Goal: Understand process/instructions: Learn about a topic

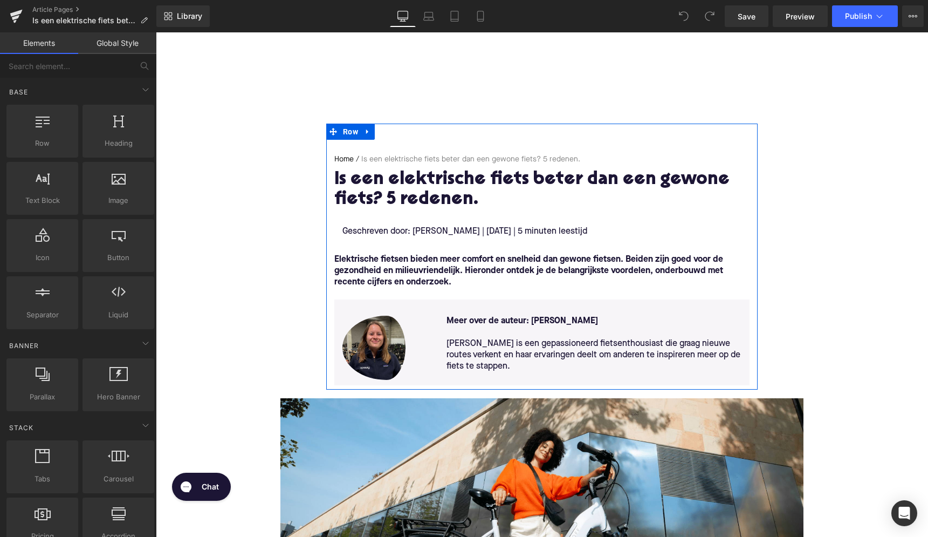
click at [373, 234] on p "Geschreven door: [PERSON_NAME] | [DATE] | 5 minuten leestijd" at bounding box center [541, 231] width 399 height 11
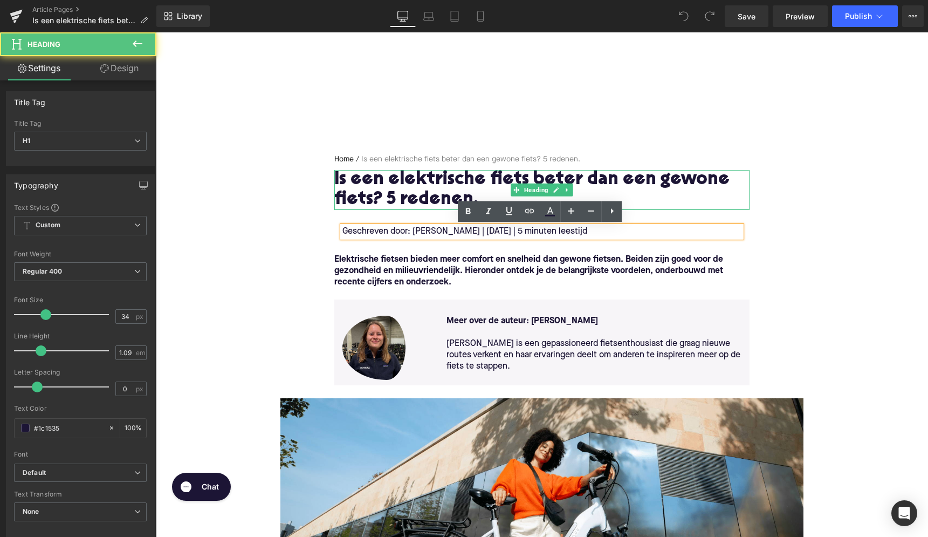
click at [351, 206] on h1 "Is een elektrische fiets beter dan een gewone fiets? 5 redenen." at bounding box center [541, 190] width 415 height 40
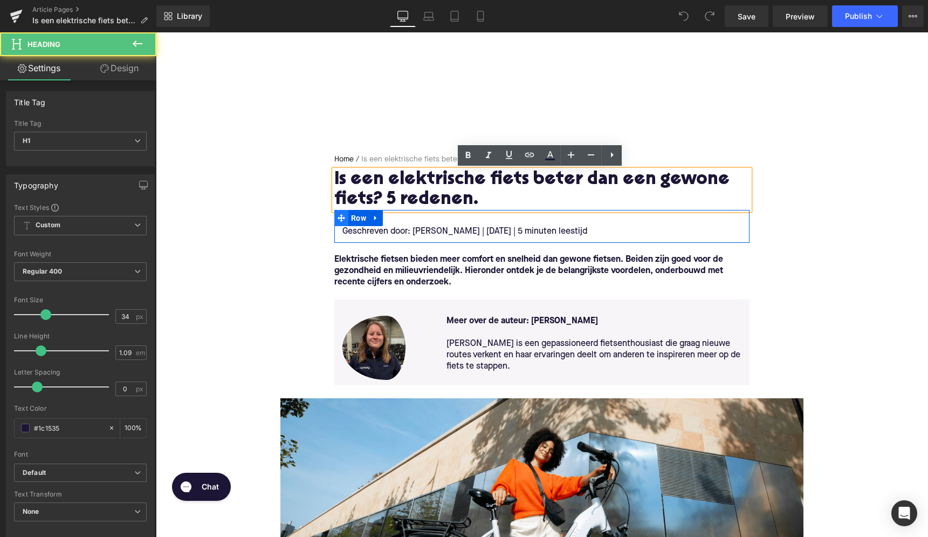
click at [341, 218] on icon at bounding box center [342, 218] width 8 height 8
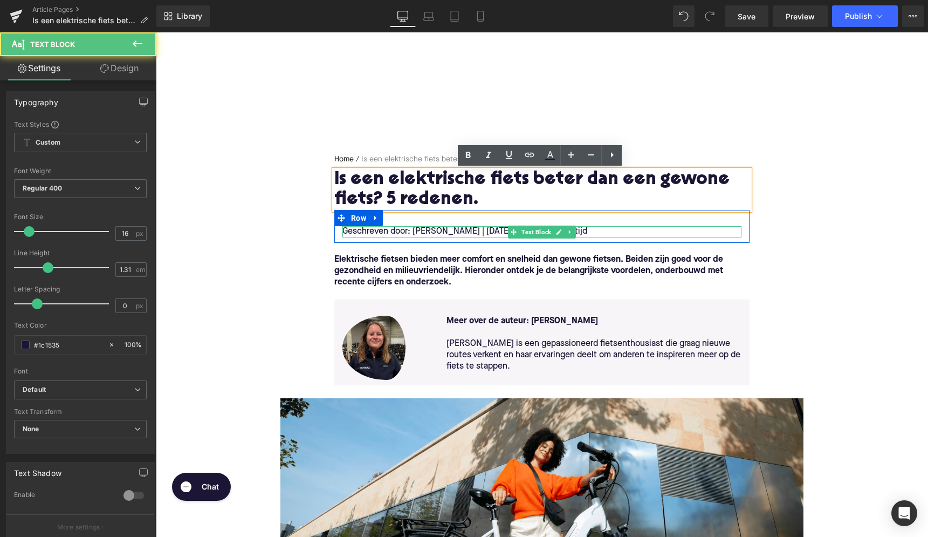
click at [378, 229] on p "Geschreven door: [PERSON_NAME] | [DATE] | 5 minuten leestijd" at bounding box center [541, 231] width 399 height 11
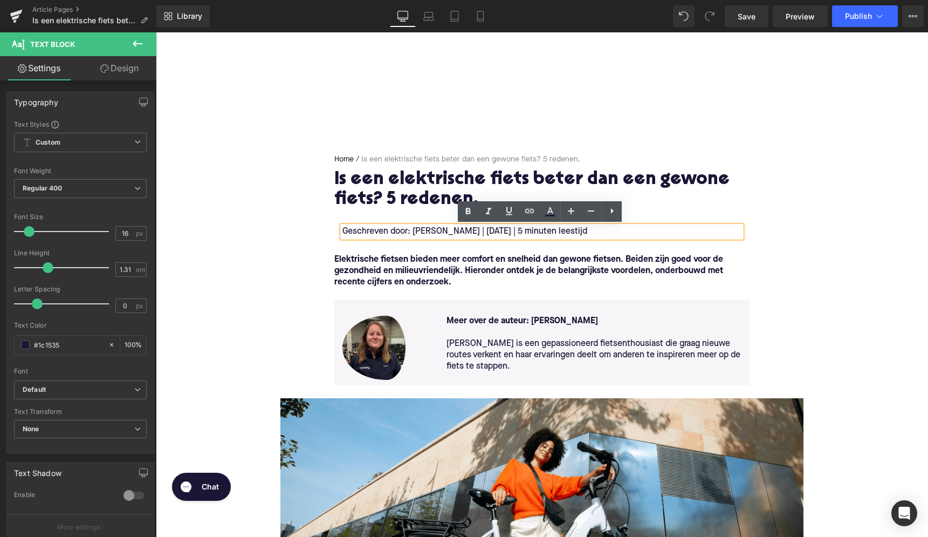
click at [369, 230] on p "Geschreven door: [PERSON_NAME] | [DATE] | 5 minuten leestijd" at bounding box center [541, 231] width 399 height 11
copy p "Geschreven door: [PERSON_NAME] | [DATE] | 5 minuten leestijd"
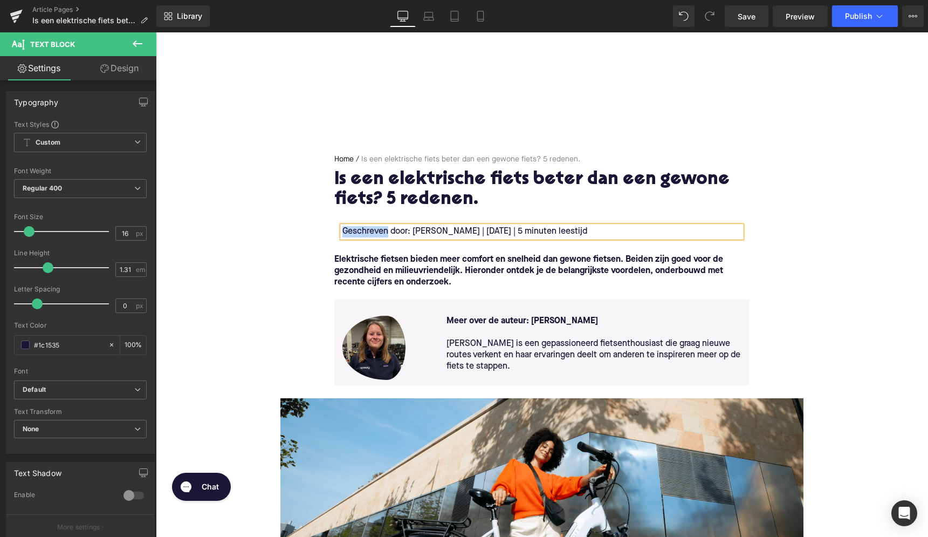
click at [342, 308] on icon at bounding box center [345, 307] width 6 height 6
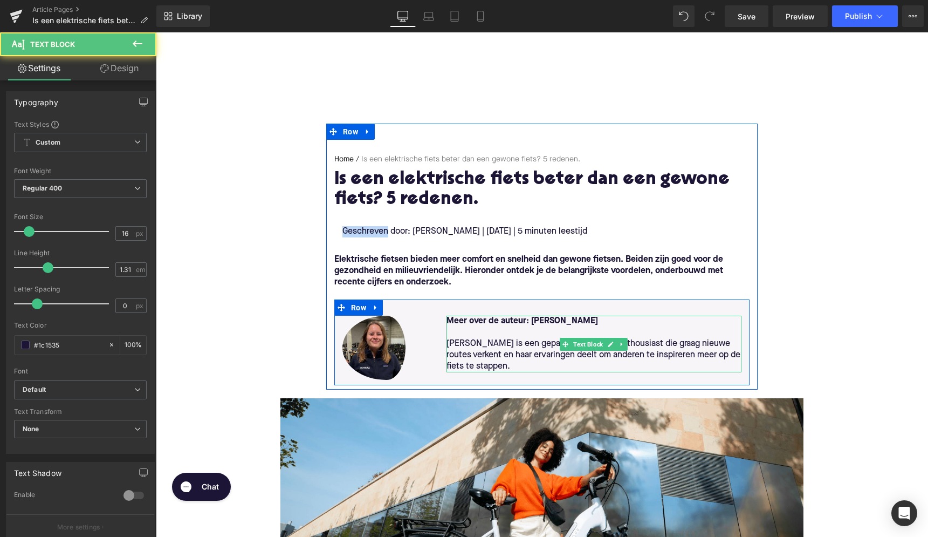
click at [453, 335] on p at bounding box center [595, 332] width 296 height 11
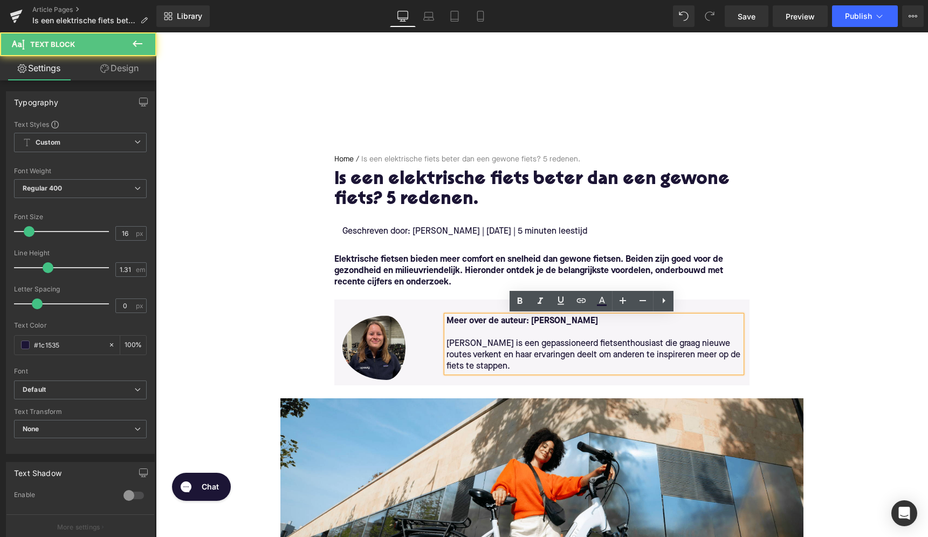
click at [488, 357] on span "[PERSON_NAME] is een gepassioneerd fietsenthousiast die graag nieuwe routes ver…" at bounding box center [594, 354] width 294 height 31
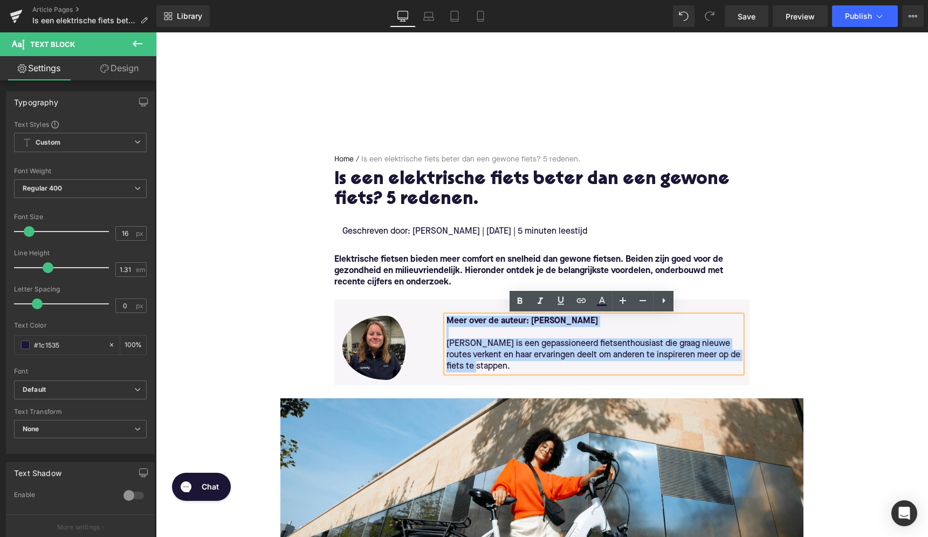
drag, startPoint x: 498, startPoint y: 366, endPoint x: 436, endPoint y: 315, distance: 80.9
click at [436, 315] on div "Image Meer over de auteur: [PERSON_NAME] is een gepassioneerd fietsenthousiast …" at bounding box center [541, 342] width 415 height 86
copy div "Meer over de auteur: [PERSON_NAME] is een gepassioneerd fietsenthousiast die gr…"
click at [419, 306] on div "Image Meer over de auteur: [PERSON_NAME] is een gepassioneerd fietsenthousiast …" at bounding box center [541, 342] width 415 height 86
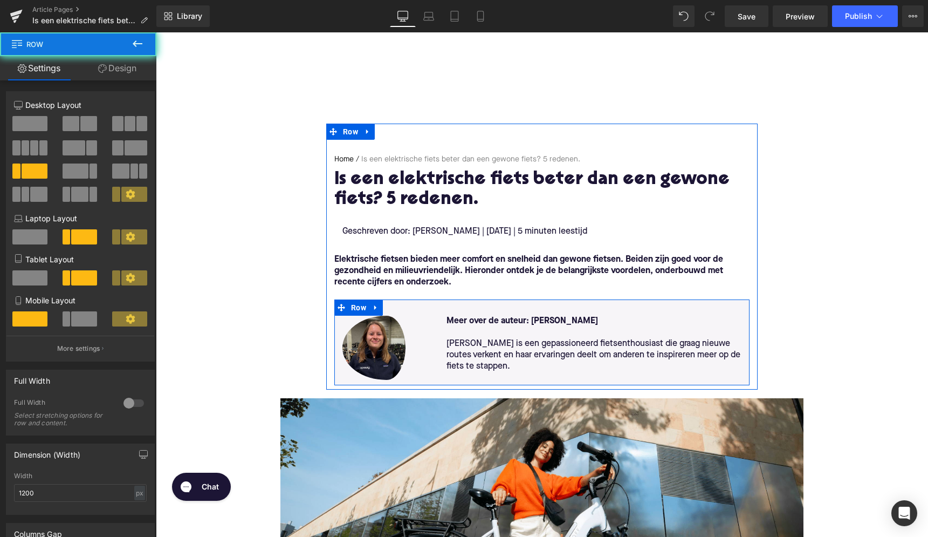
click at [435, 309] on div "Image Meer over de auteur: [PERSON_NAME] is een gepassioneerd fietsenthousiast …" at bounding box center [541, 342] width 415 height 86
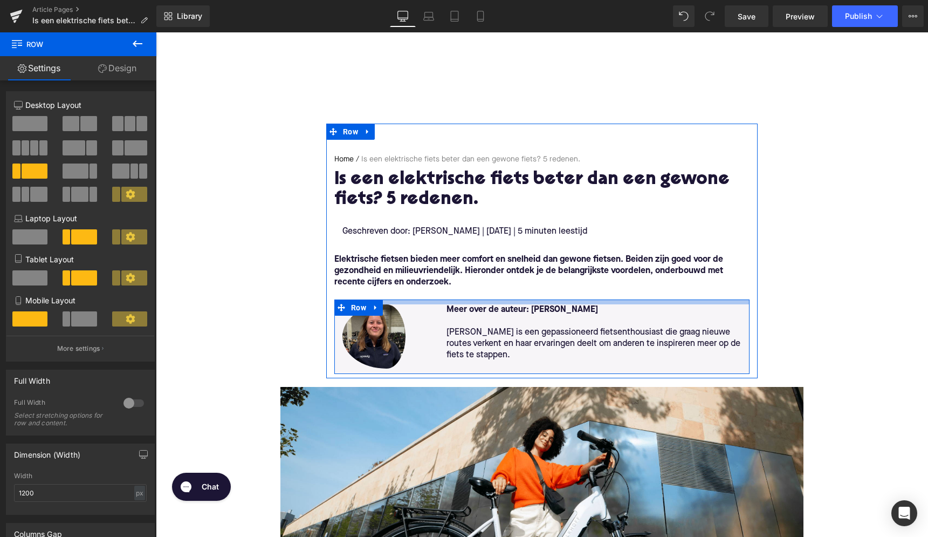
drag, startPoint x: 422, startPoint y: 299, endPoint x: 426, endPoint y: 288, distance: 11.9
click at [426, 288] on div "Home / Is een elektrische fiets beter dan een gewone fiets? 5 redenen. Breadcru…" at bounding box center [541, 264] width 431 height 220
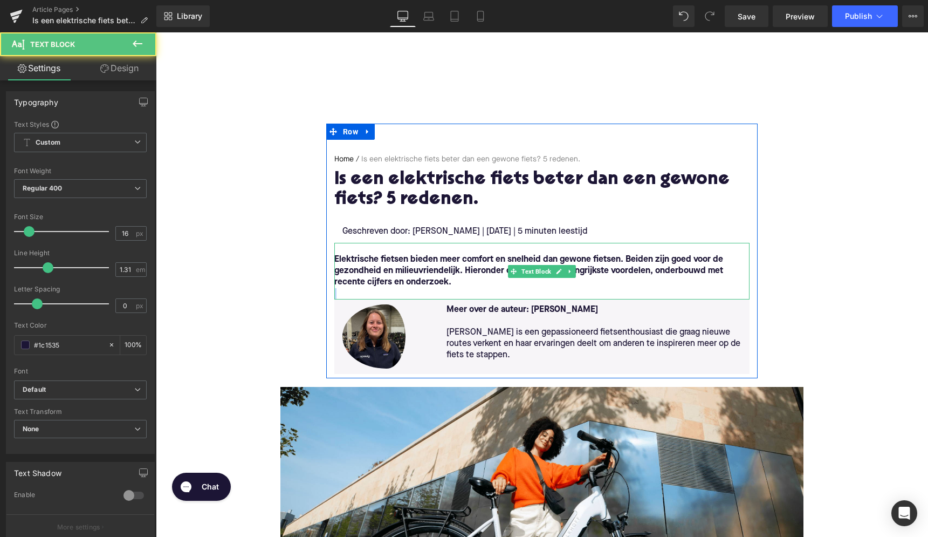
click at [661, 295] on p at bounding box center [541, 293] width 415 height 11
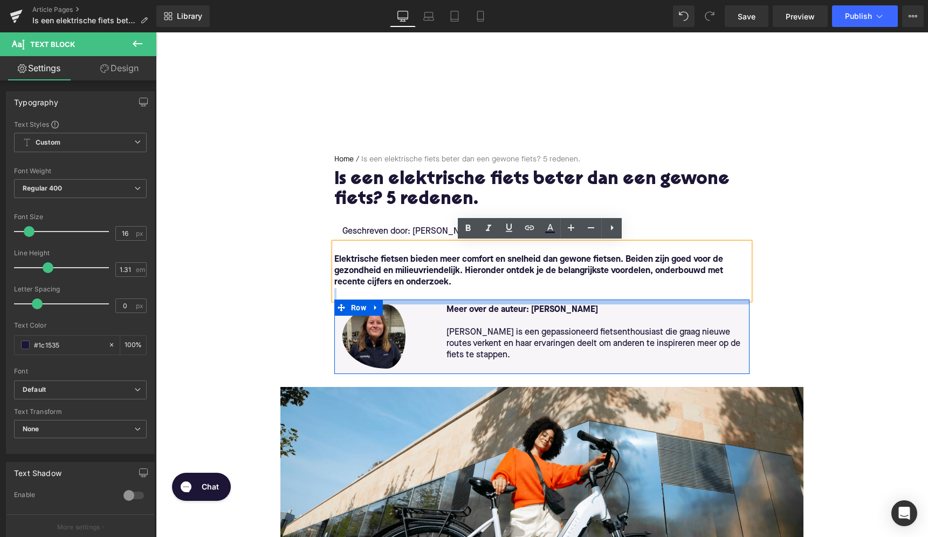
click at [661, 303] on div at bounding box center [541, 301] width 415 height 5
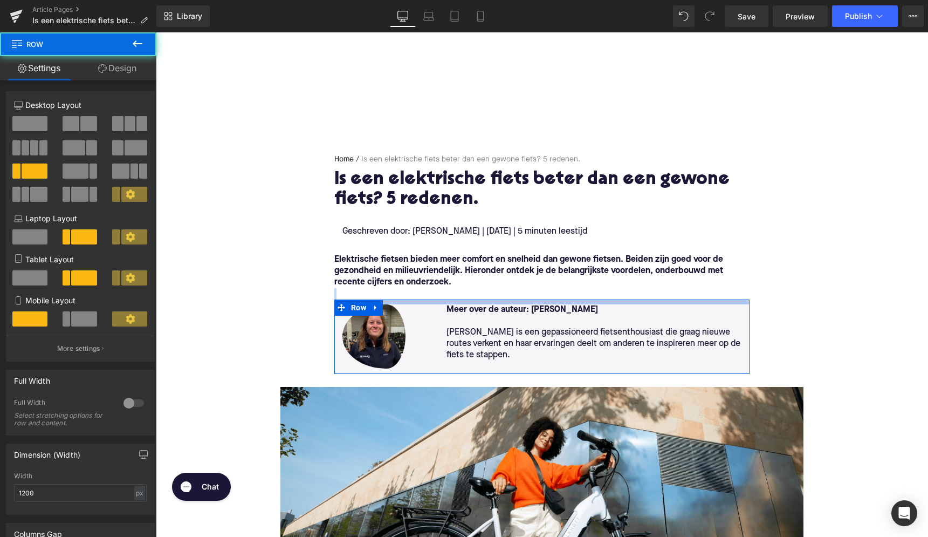
click at [656, 301] on div at bounding box center [541, 301] width 415 height 5
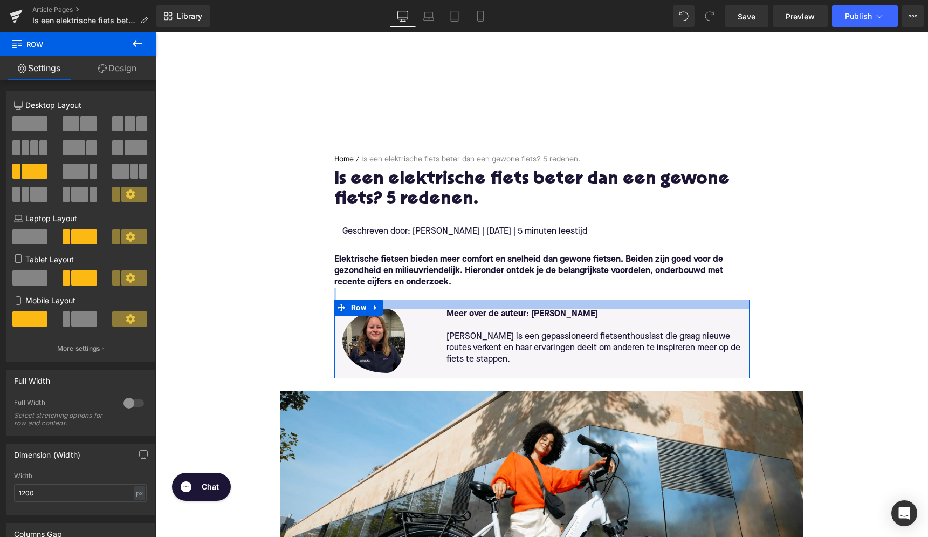
click at [657, 306] on div at bounding box center [541, 303] width 415 height 9
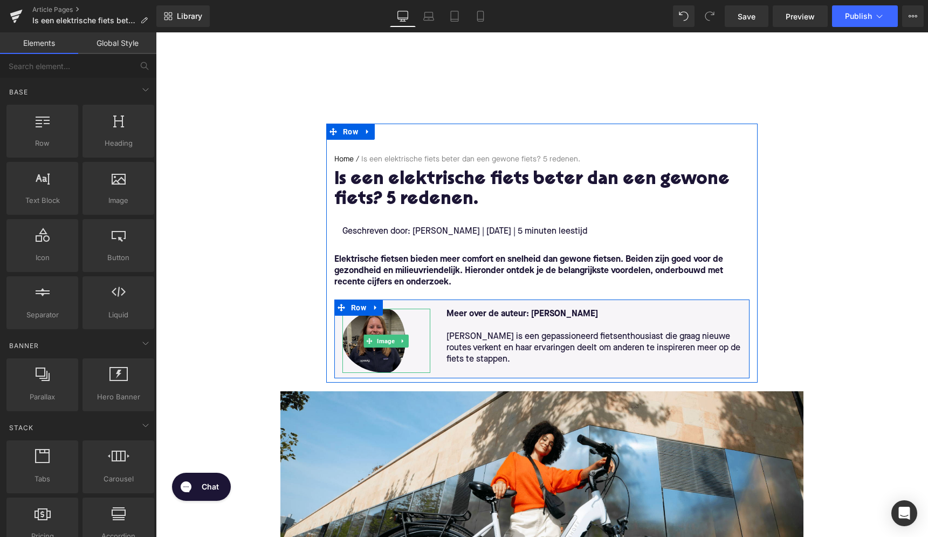
click at [359, 344] on img at bounding box center [386, 340] width 88 height 64
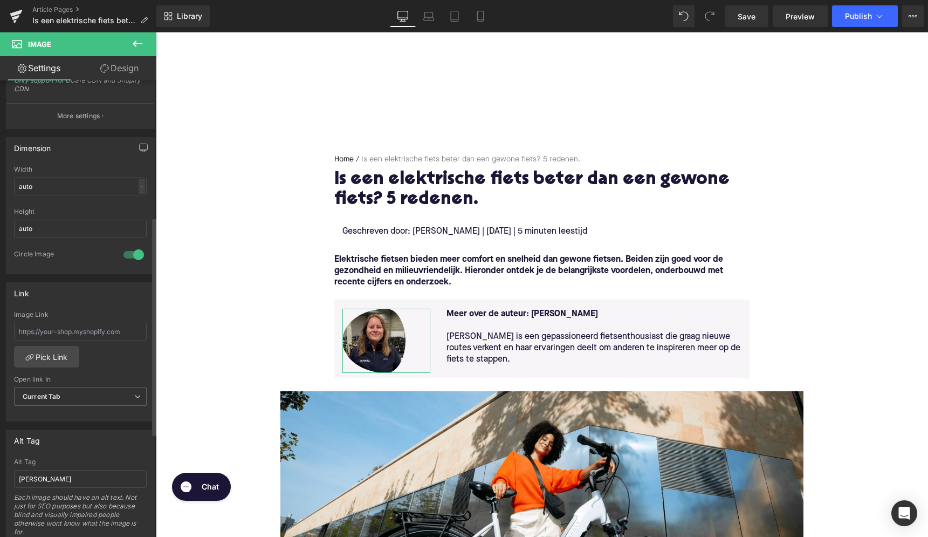
scroll to position [250, 0]
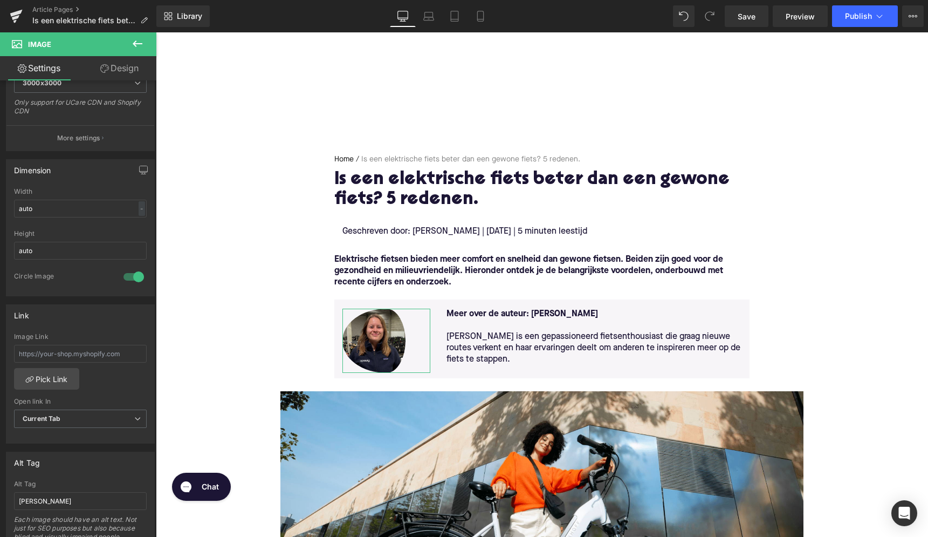
click at [122, 69] on link "Design" at bounding box center [119, 68] width 78 height 24
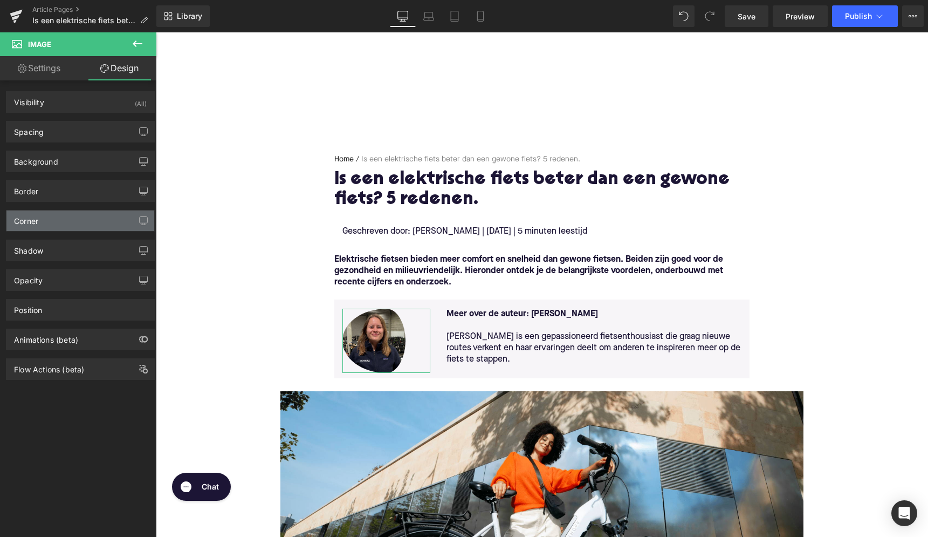
click at [61, 219] on div "Corner" at bounding box center [80, 220] width 148 height 20
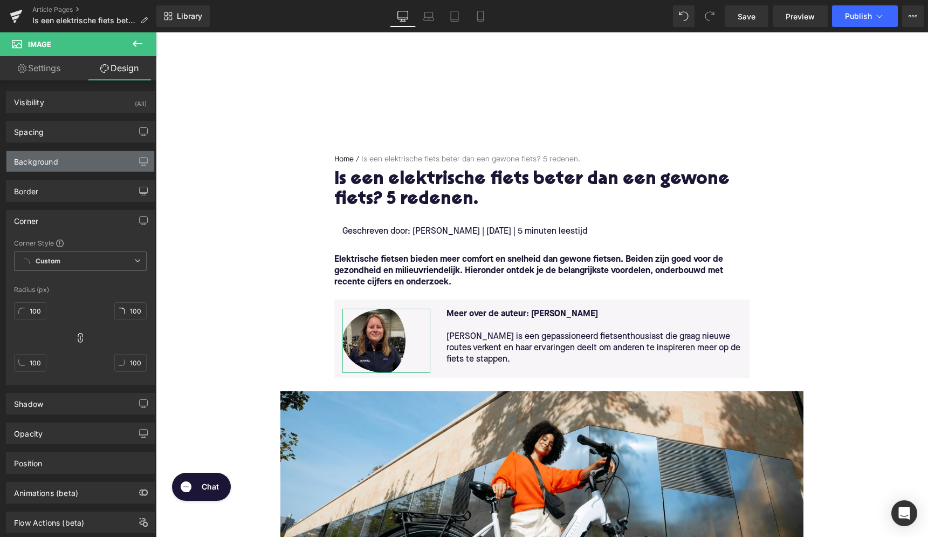
click at [73, 171] on div "Background" at bounding box center [80, 161] width 148 height 20
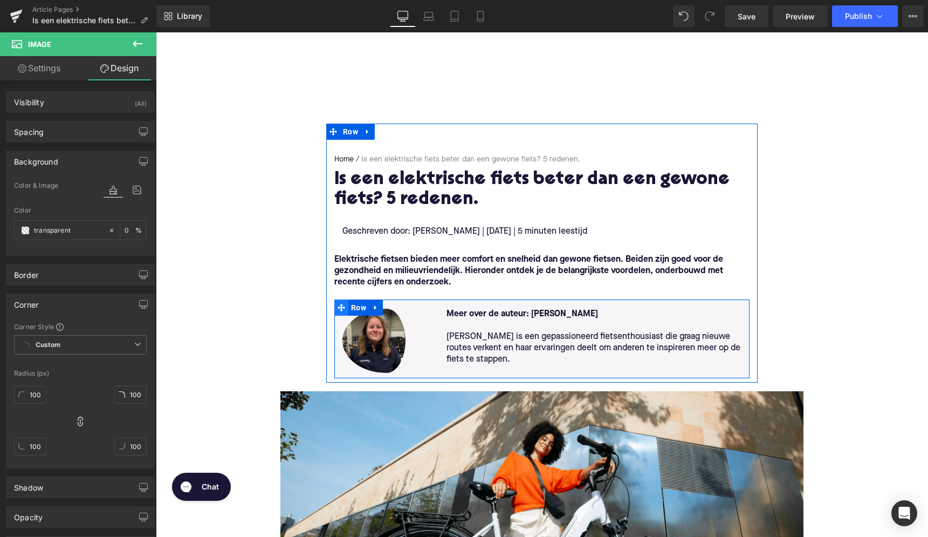
click at [340, 311] on icon at bounding box center [342, 308] width 8 height 8
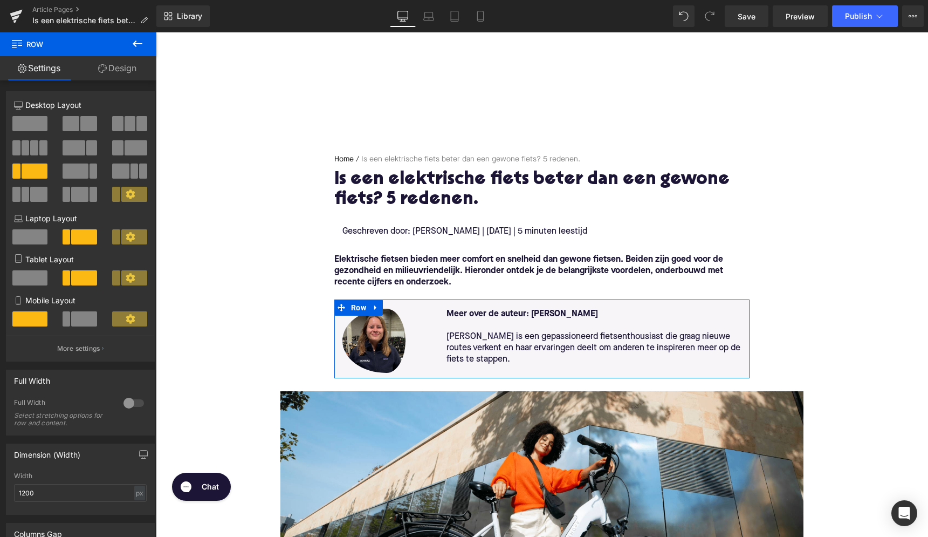
click at [131, 77] on link "Design" at bounding box center [117, 68] width 78 height 24
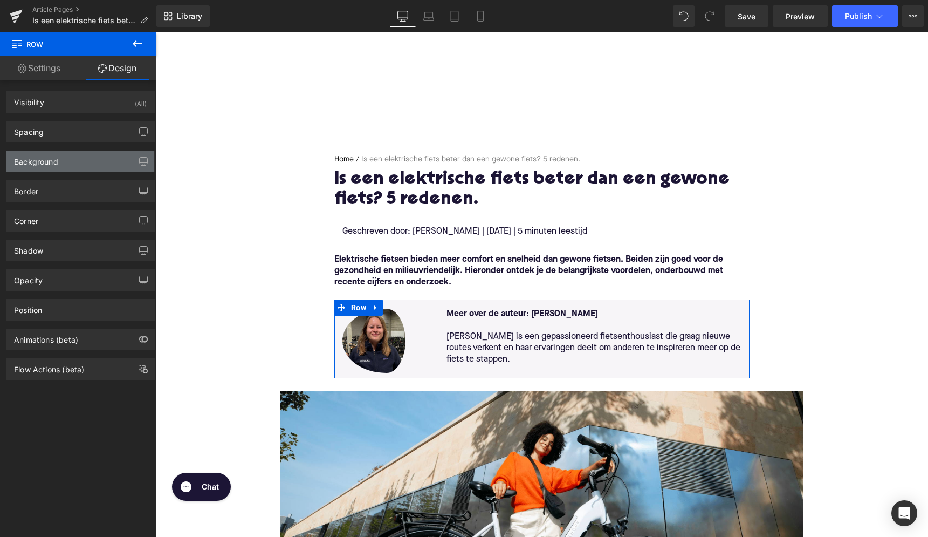
click at [84, 162] on div "Background" at bounding box center [80, 161] width 148 height 20
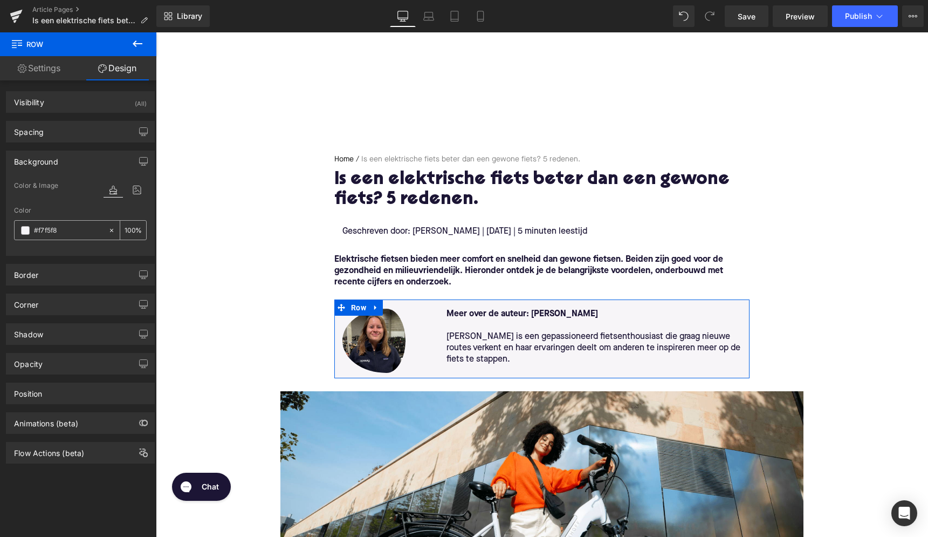
click at [50, 233] on input "#f7f5f8" at bounding box center [68, 230] width 69 height 12
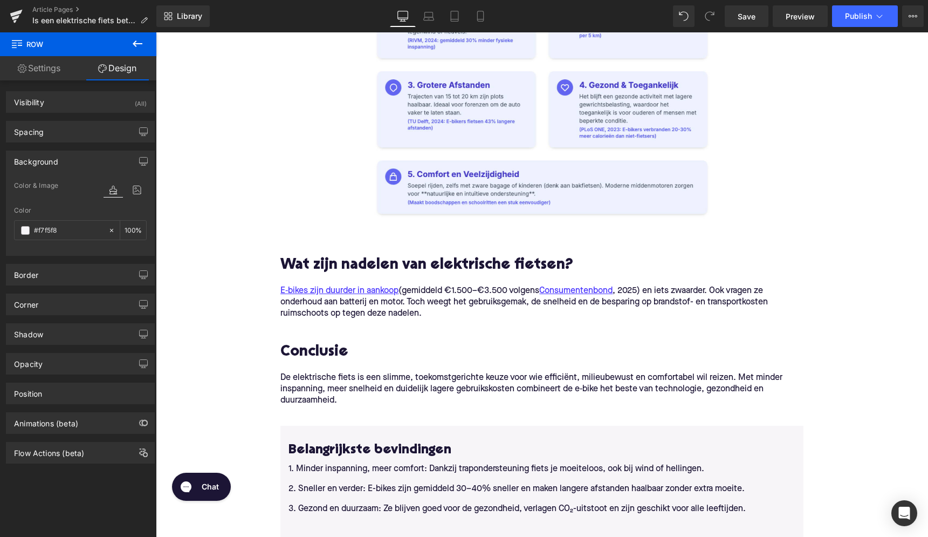
scroll to position [1905, 0]
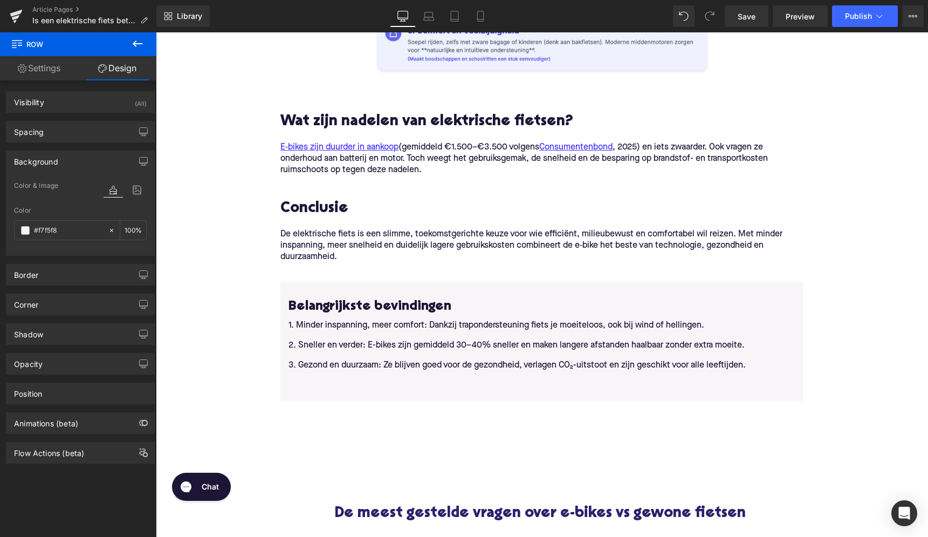
click at [315, 289] on link at bounding box center [318, 290] width 11 height 13
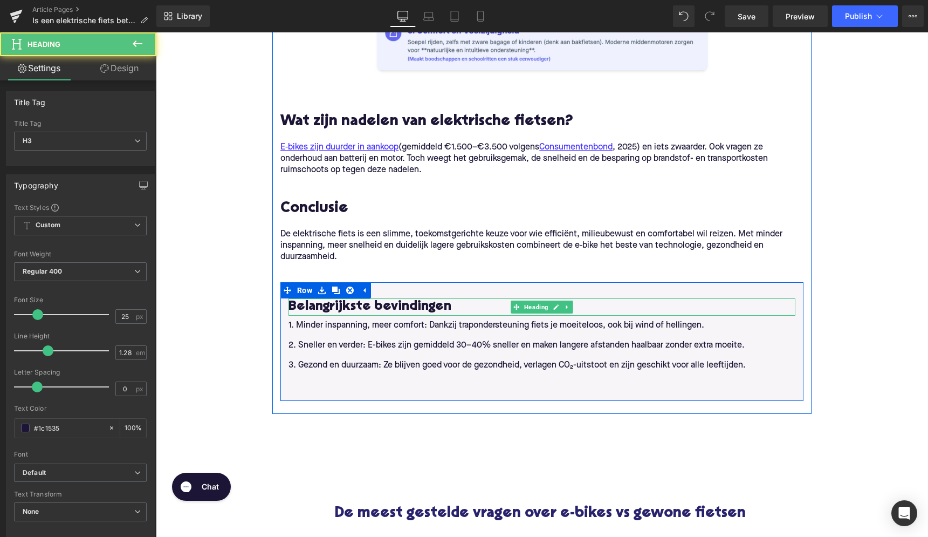
click at [345, 312] on h3 "Belangrijkste bevindingen" at bounding box center [542, 306] width 507 height 17
click at [345, 310] on h3 "Belangrijkste bevindingen" at bounding box center [542, 306] width 507 height 17
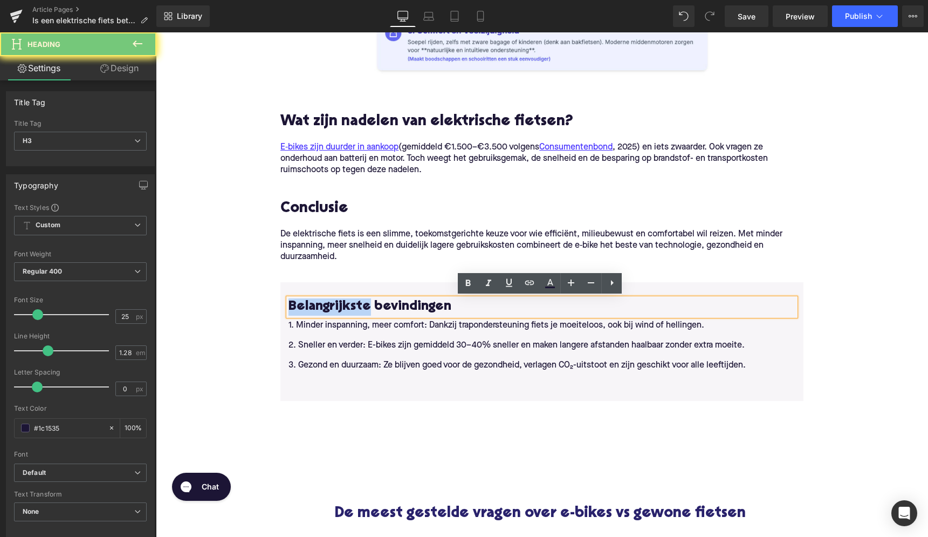
click at [345, 310] on h3 "Belangrijkste bevindingen" at bounding box center [542, 306] width 507 height 17
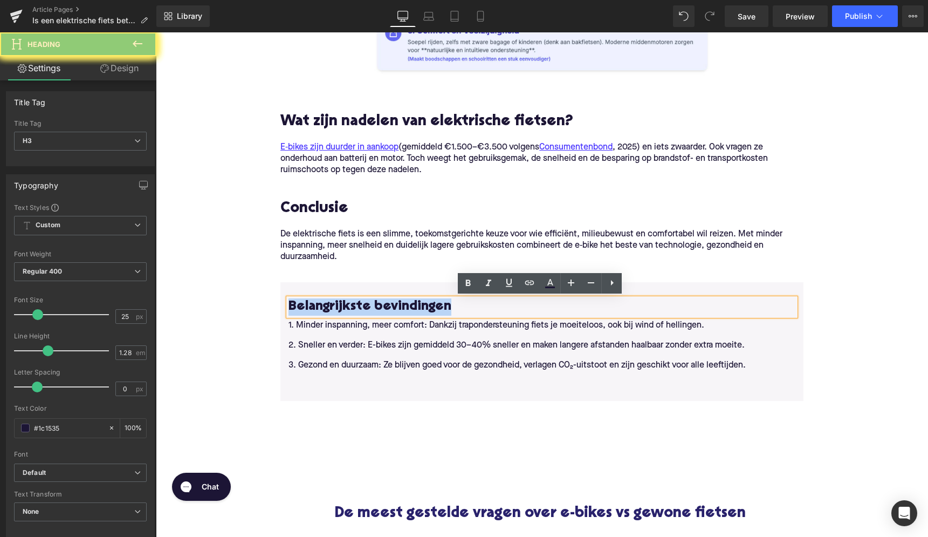
copy h3 "Belangrijkste bevindingen"
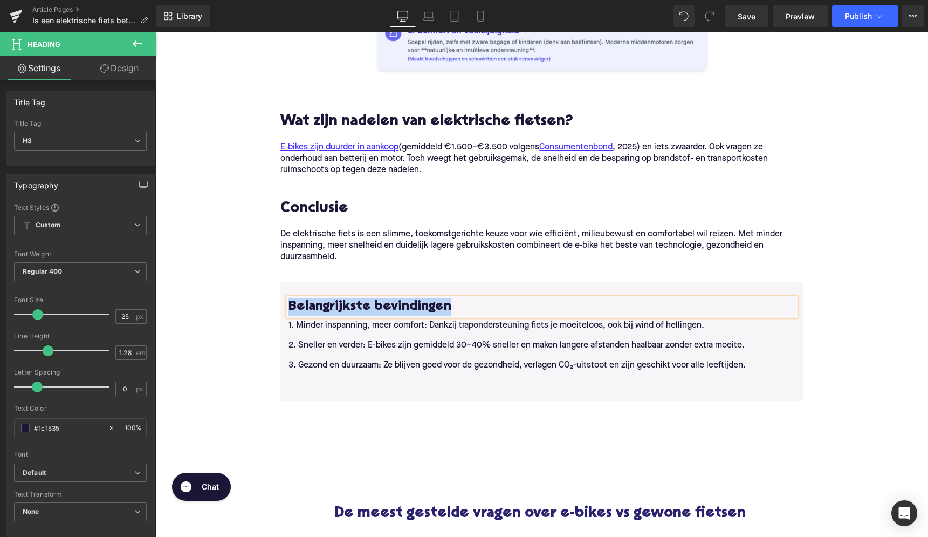
click at [294, 291] on div "Belangrijkste bevindingen Heading 1. Minder inspanning, meer comfort: Dankzij t…" at bounding box center [541, 341] width 523 height 118
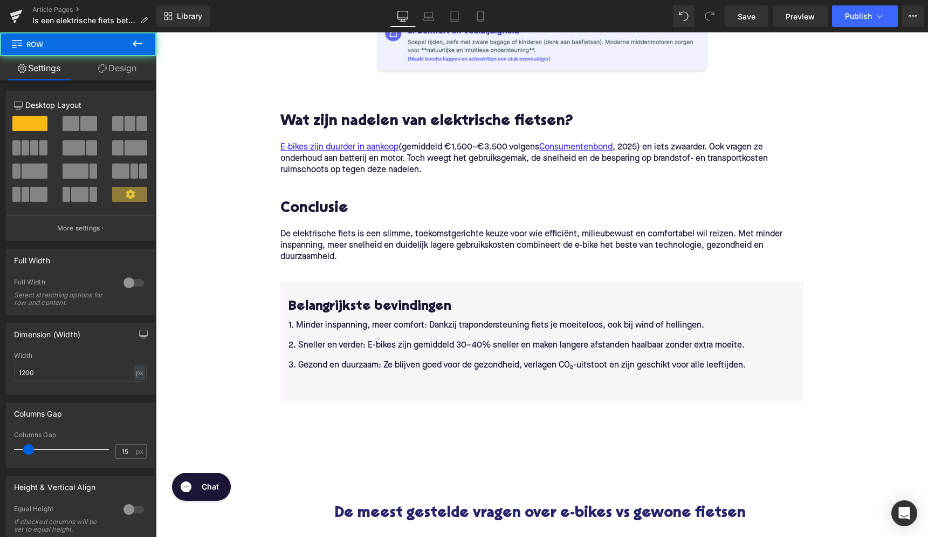
click at [298, 289] on div "Belangrijkste bevindingen Heading 1. Minder inspanning, meer comfort: Dankzij t…" at bounding box center [541, 341] width 523 height 118
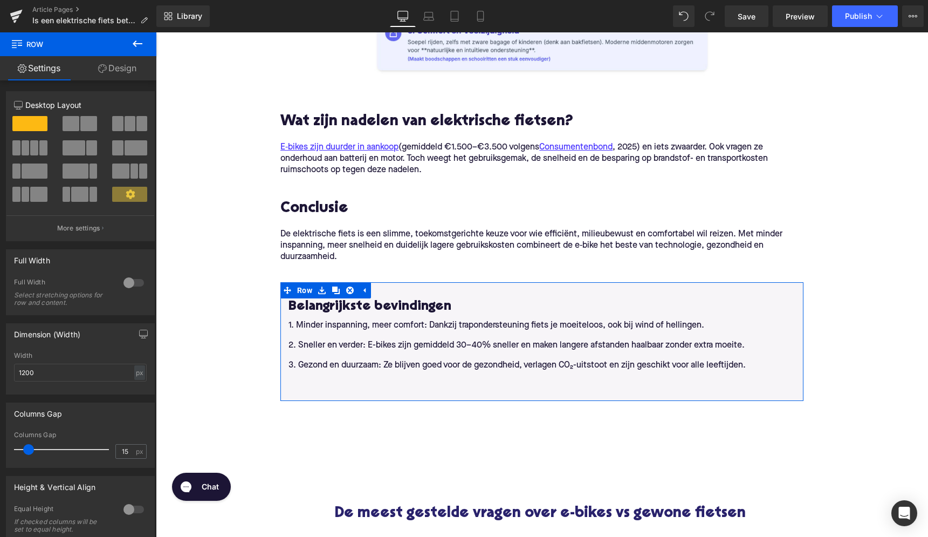
click at [124, 67] on link "Design" at bounding box center [117, 68] width 78 height 24
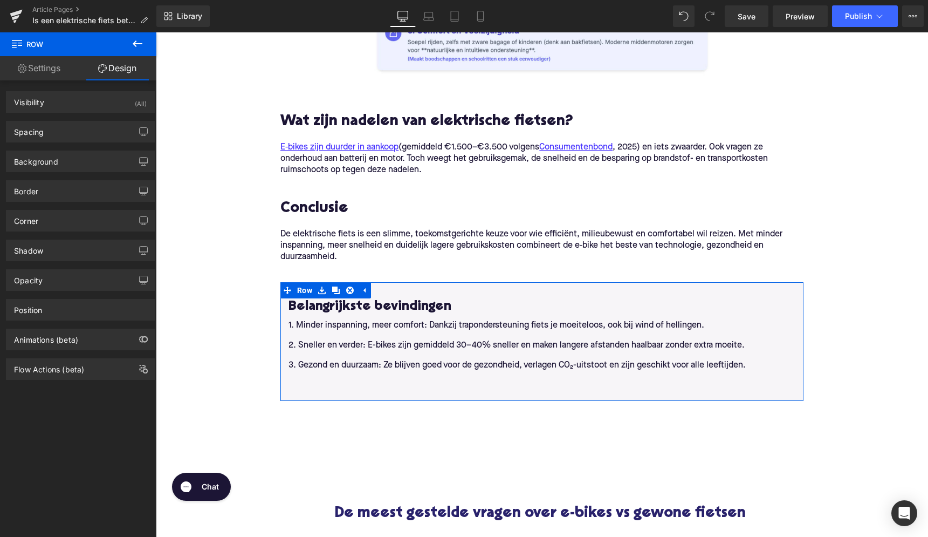
type input "#f7f5f8"
type input "100"
click at [60, 164] on div "Background" at bounding box center [80, 161] width 148 height 20
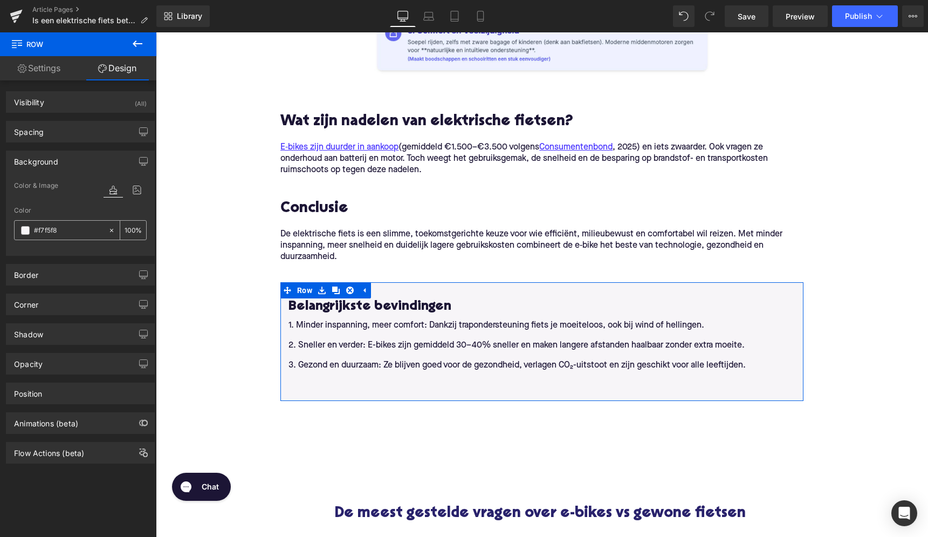
click at [47, 229] on input "#f7f5f8" at bounding box center [68, 230] width 69 height 12
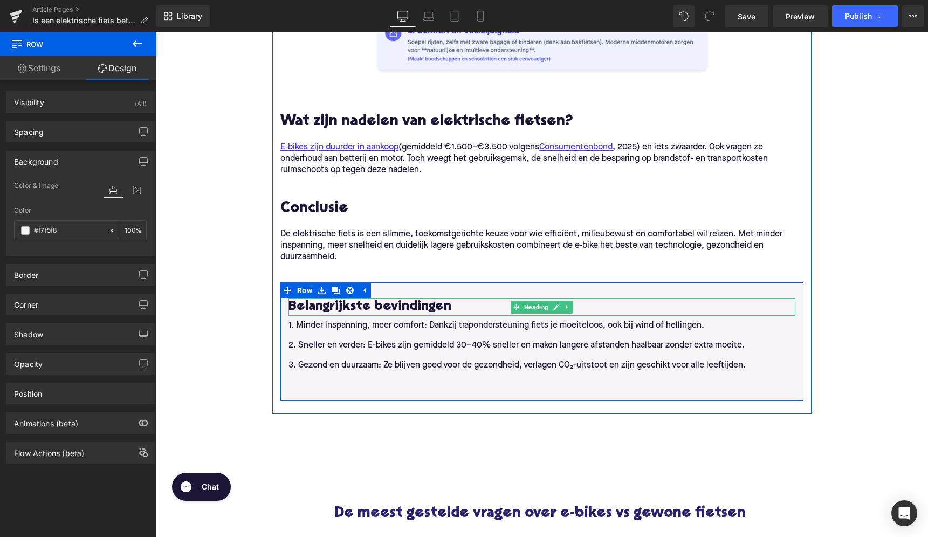
click at [346, 306] on h3 "Belangrijkste bevindingen" at bounding box center [542, 306] width 507 height 17
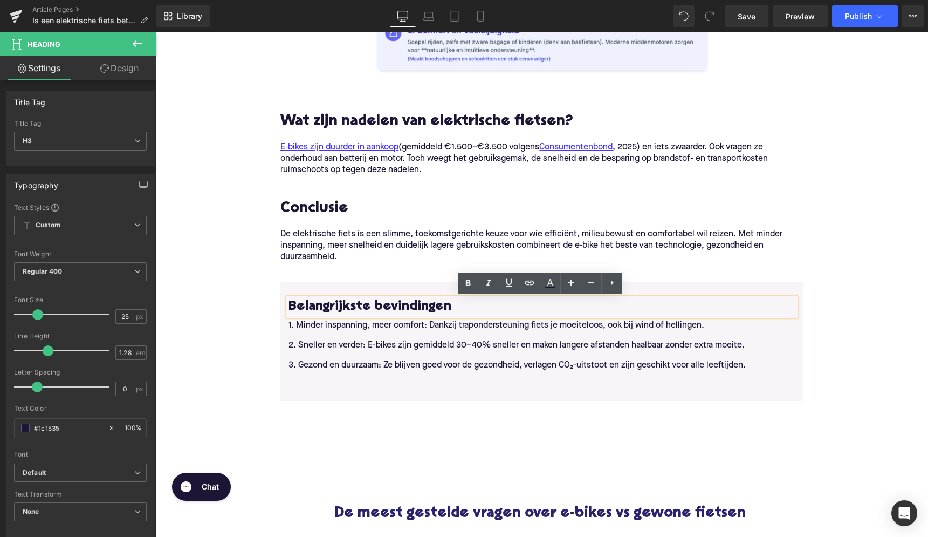
click at [346, 306] on h3 "Belangrijkste bevindingen" at bounding box center [542, 306] width 507 height 17
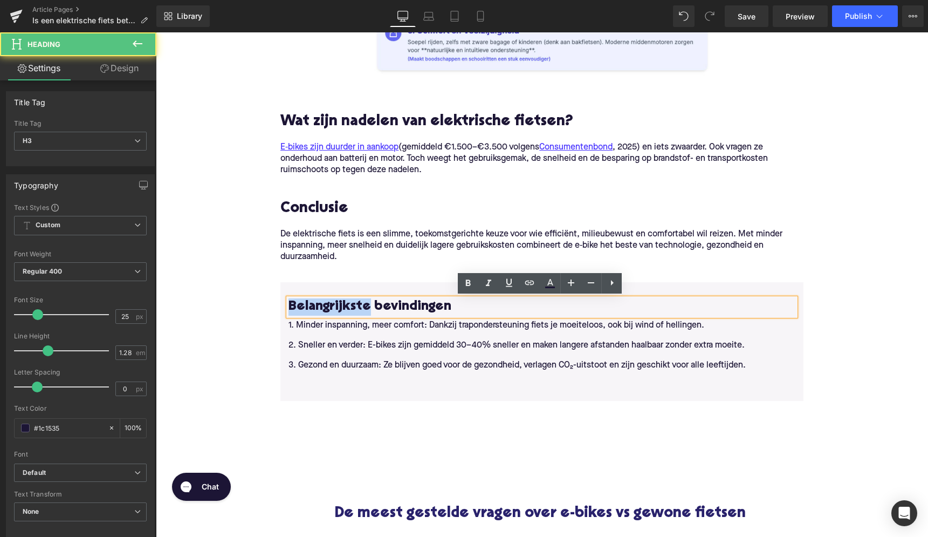
click at [346, 306] on h3 "Belangrijkste bevindingen" at bounding box center [542, 306] width 507 height 17
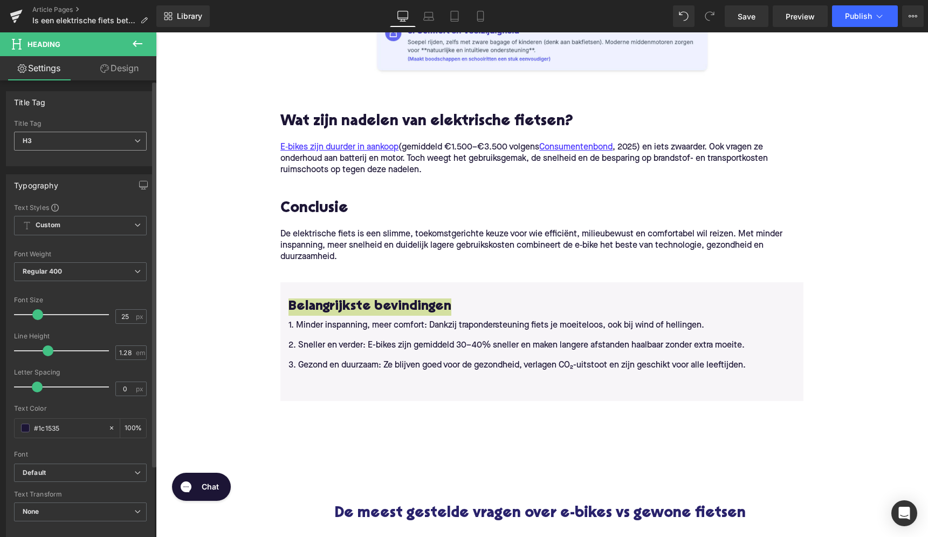
click at [101, 143] on span "H3" at bounding box center [80, 141] width 133 height 19
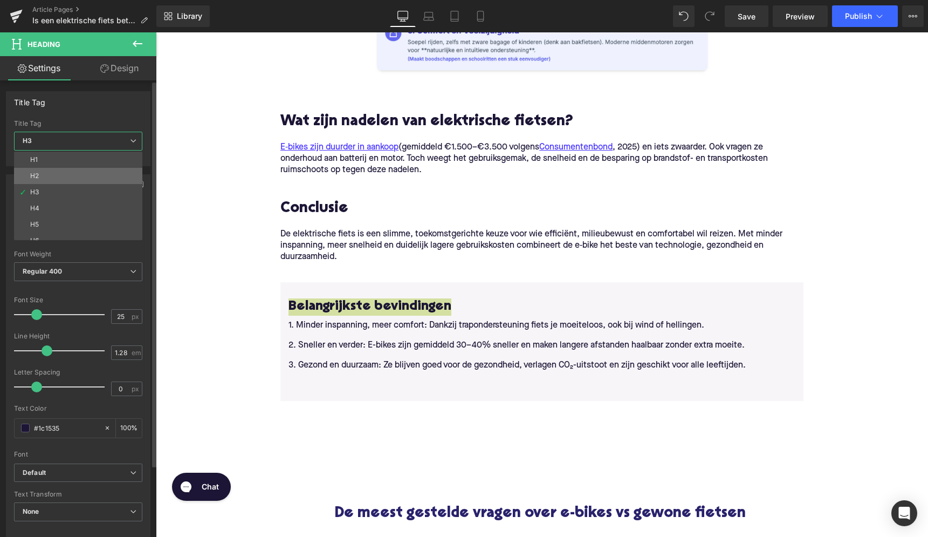
click at [85, 170] on li "H2" at bounding box center [80, 176] width 133 height 16
type input "28"
type input "1.11"
type input "100"
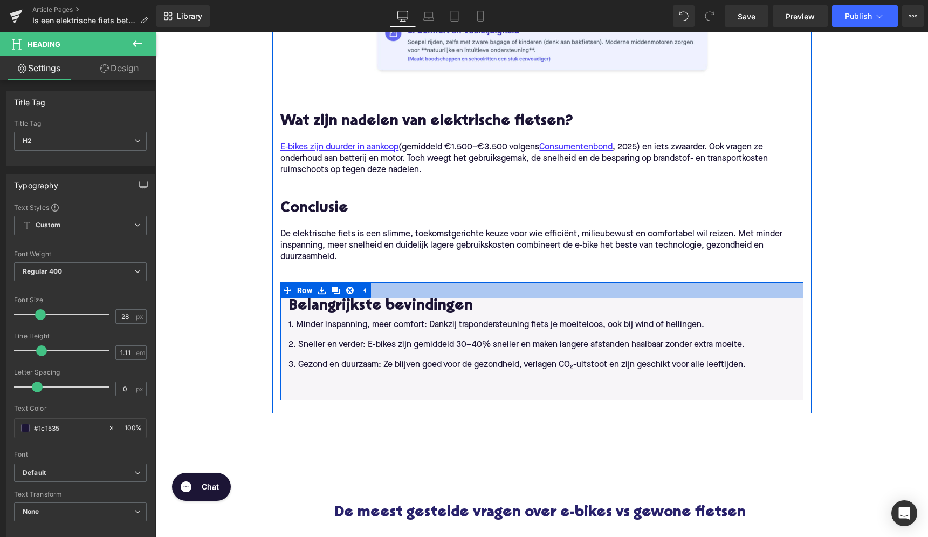
click at [495, 282] on div at bounding box center [541, 290] width 523 height 16
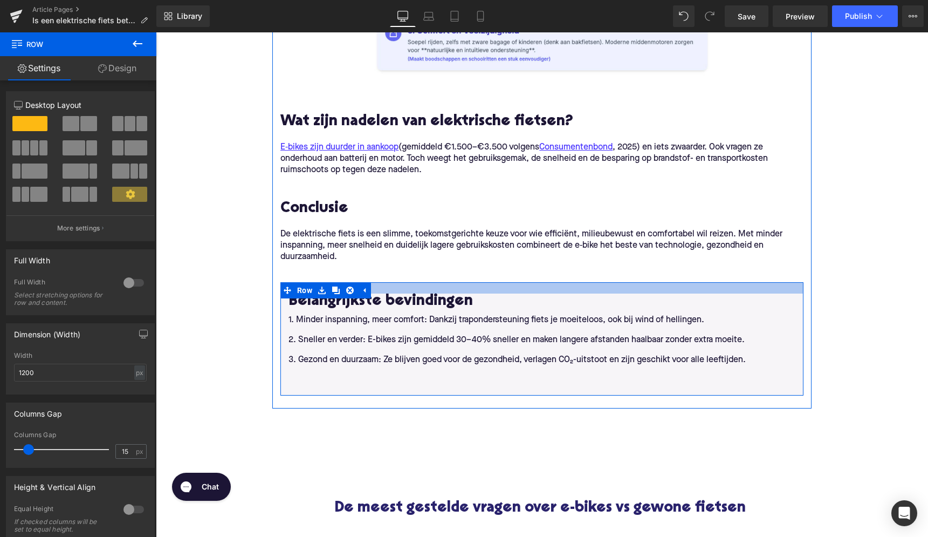
drag, startPoint x: 493, startPoint y: 290, endPoint x: 497, endPoint y: 285, distance: 5.7
click at [497, 285] on div at bounding box center [541, 287] width 523 height 11
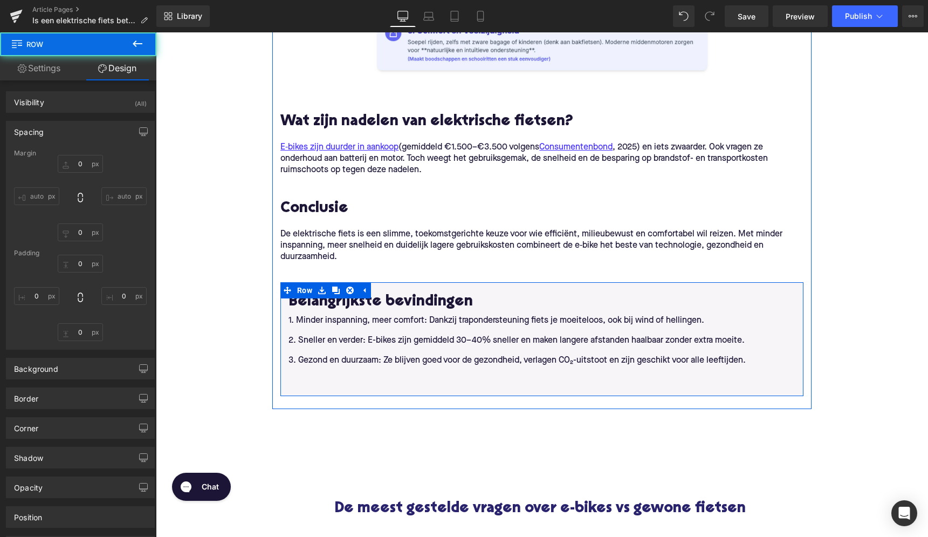
type input "0"
type input "22"
type input "0"
type input "10"
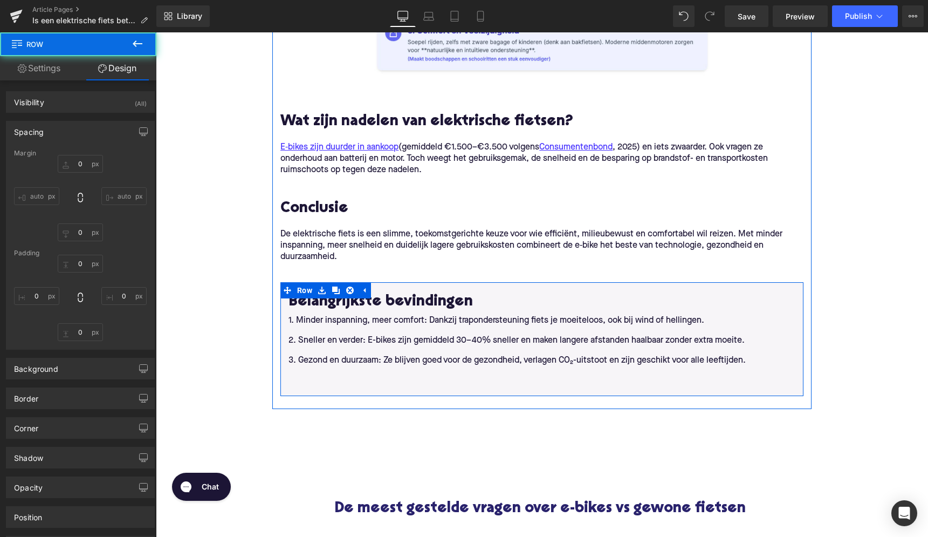
type input "0"
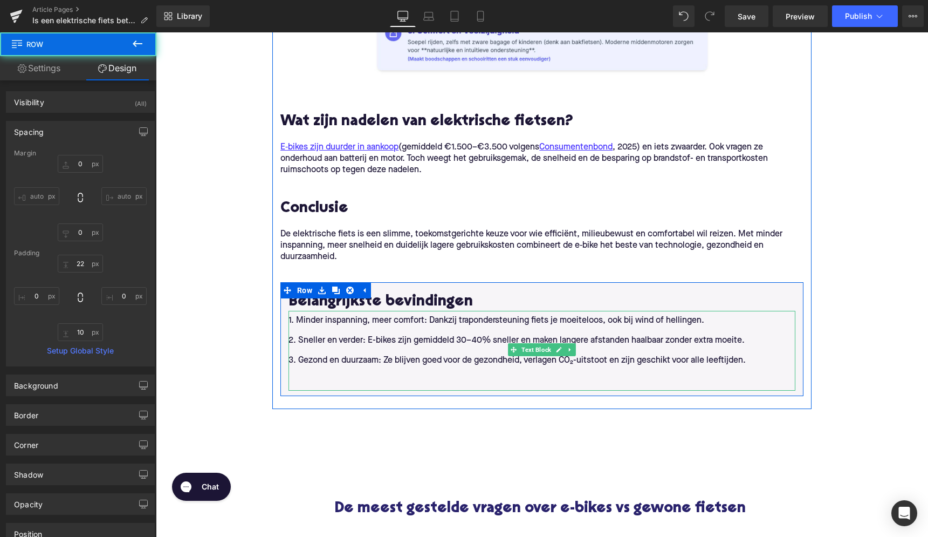
click at [470, 374] on p at bounding box center [542, 381] width 507 height 20
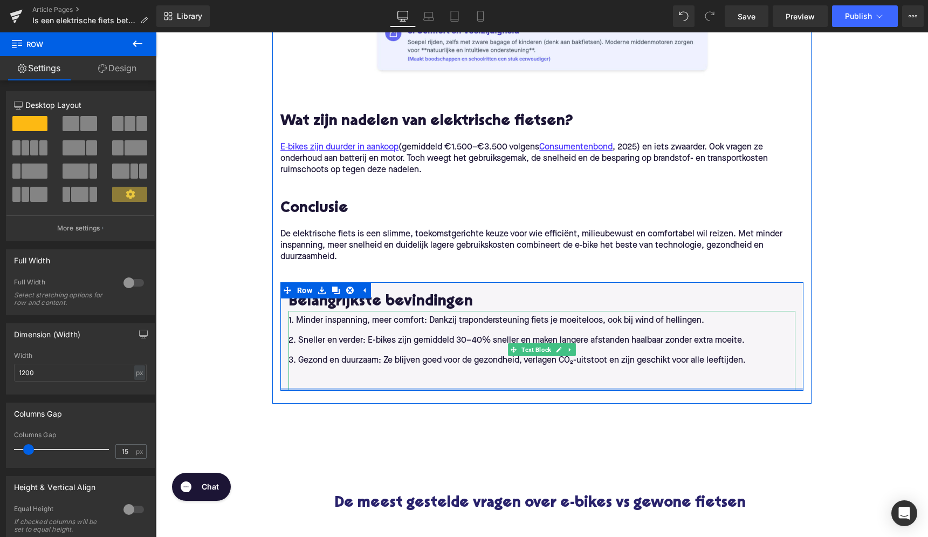
drag, startPoint x: 365, startPoint y: 389, endPoint x: 376, endPoint y: 367, distance: 24.1
click at [376, 367] on div "Belangrijkste bevindingen Heading 1. Minder inspanning, meer comfort: Dankzij t…" at bounding box center [541, 336] width 523 height 108
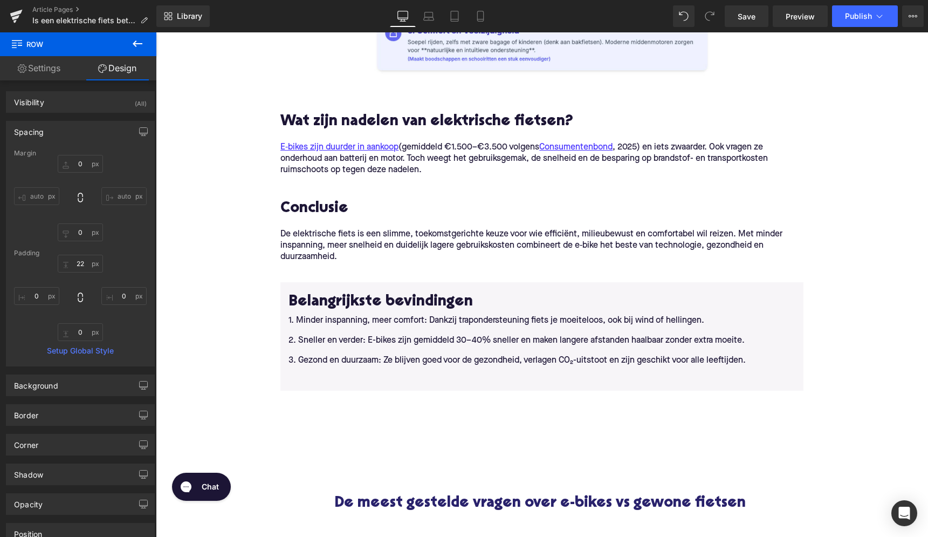
click at [333, 327] on p "1. Minder inspanning, meer comfort: Dankzij trapondersteuning fiets je moeitelo…" at bounding box center [542, 321] width 507 height 20
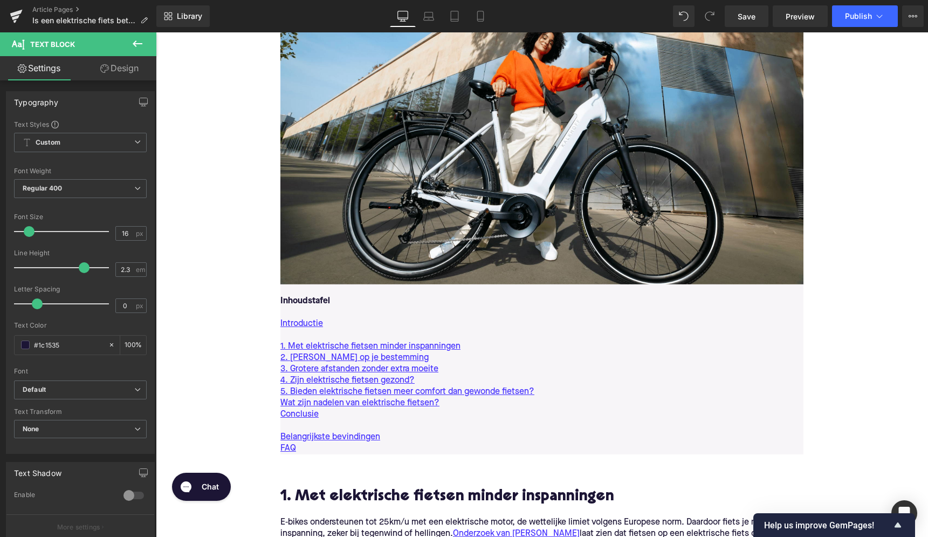
scroll to position [410, 0]
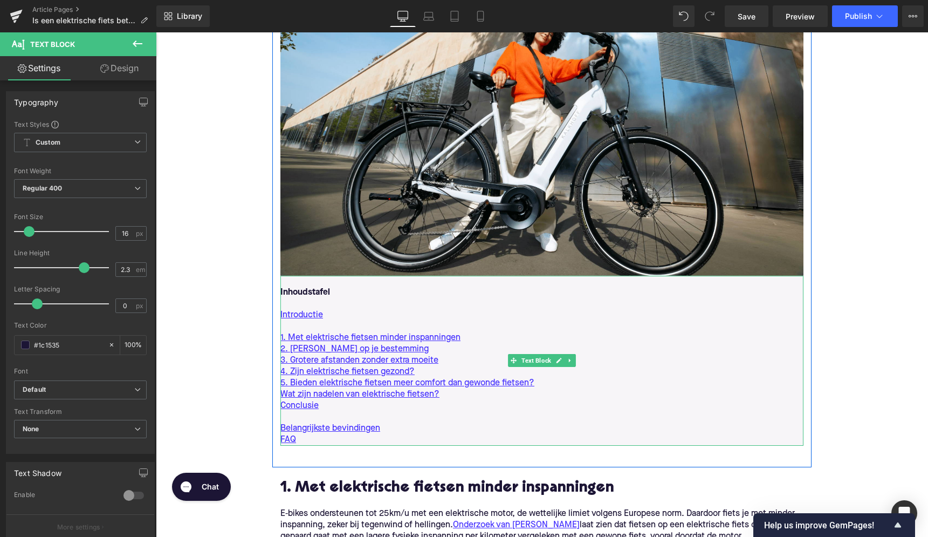
click at [364, 294] on p "Inhoudstafel" at bounding box center [541, 292] width 523 height 11
click at [297, 281] on p at bounding box center [541, 281] width 523 height 11
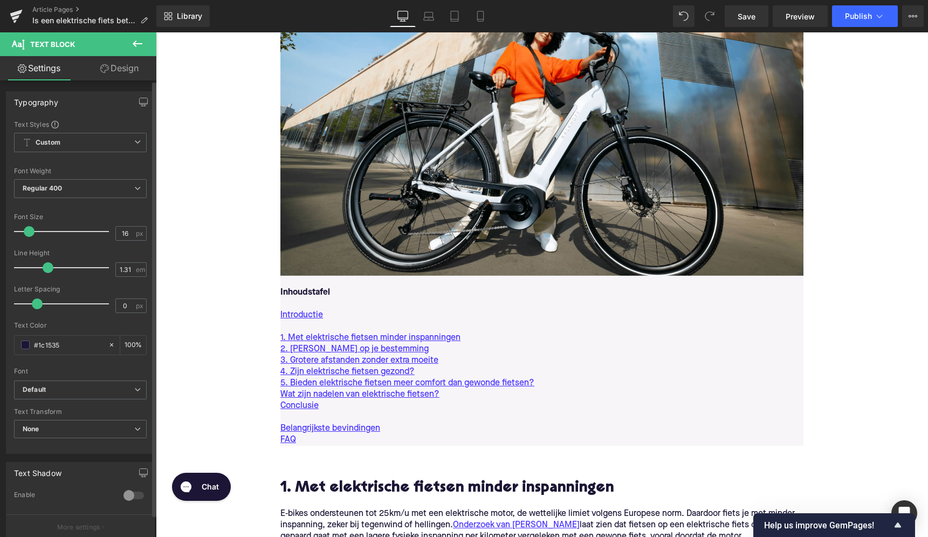
click at [122, 81] on div "Typography Text Styles Custom Custom Setup Global Style Custom Setup Global Sty…" at bounding box center [80, 406] width 161 height 652
click at [122, 67] on link "Design" at bounding box center [119, 68] width 78 height 24
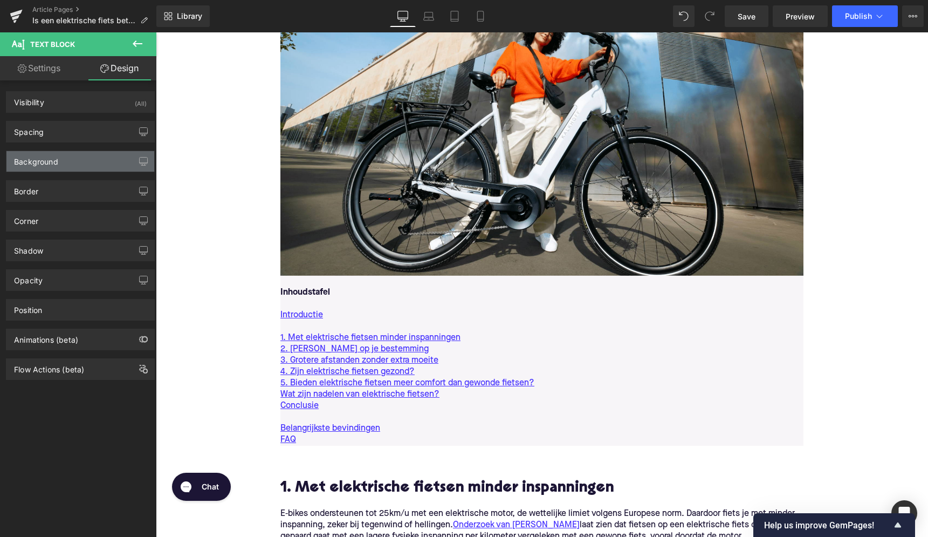
click at [64, 167] on div "Background" at bounding box center [80, 161] width 148 height 20
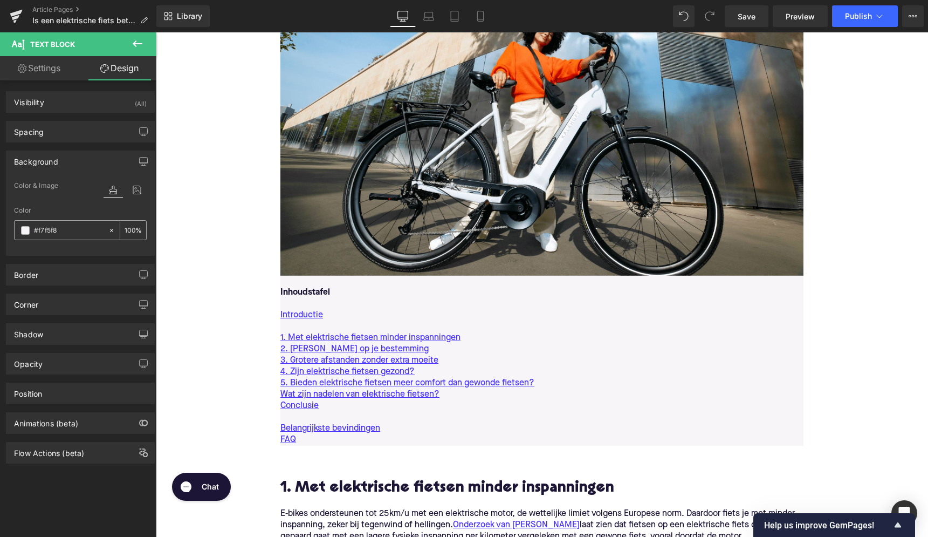
click at [49, 232] on input "#f7f5f8" at bounding box center [68, 230] width 69 height 12
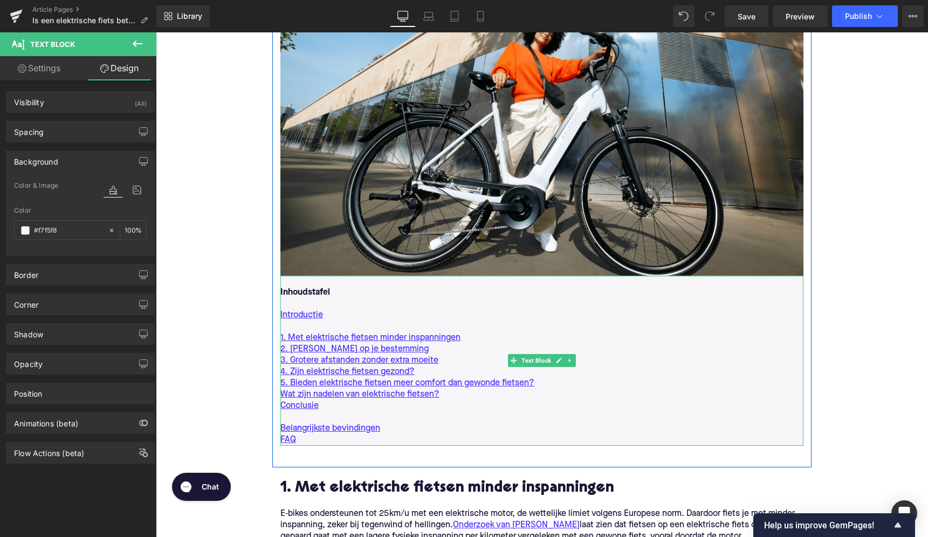
click at [308, 292] on strong "Inhoudstafel" at bounding box center [305, 292] width 50 height 9
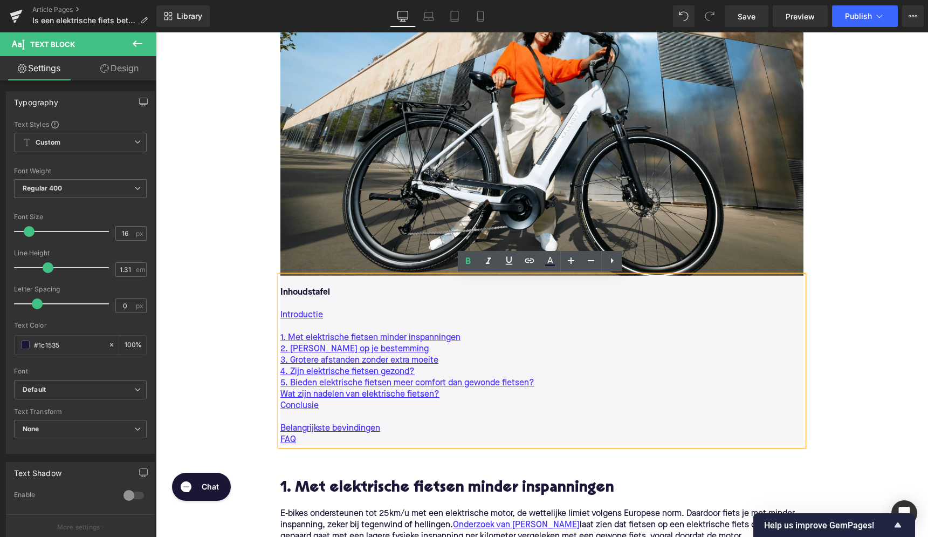
click at [301, 289] on strong "Inhoudstafel" at bounding box center [305, 292] width 50 height 9
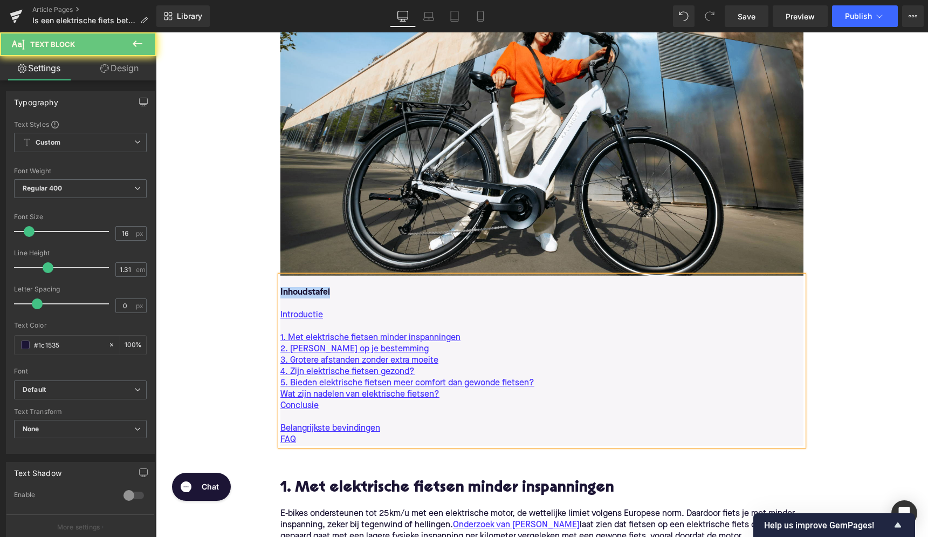
copy strong "Inhoudstafel"
